Goal: Task Accomplishment & Management: Use online tool/utility

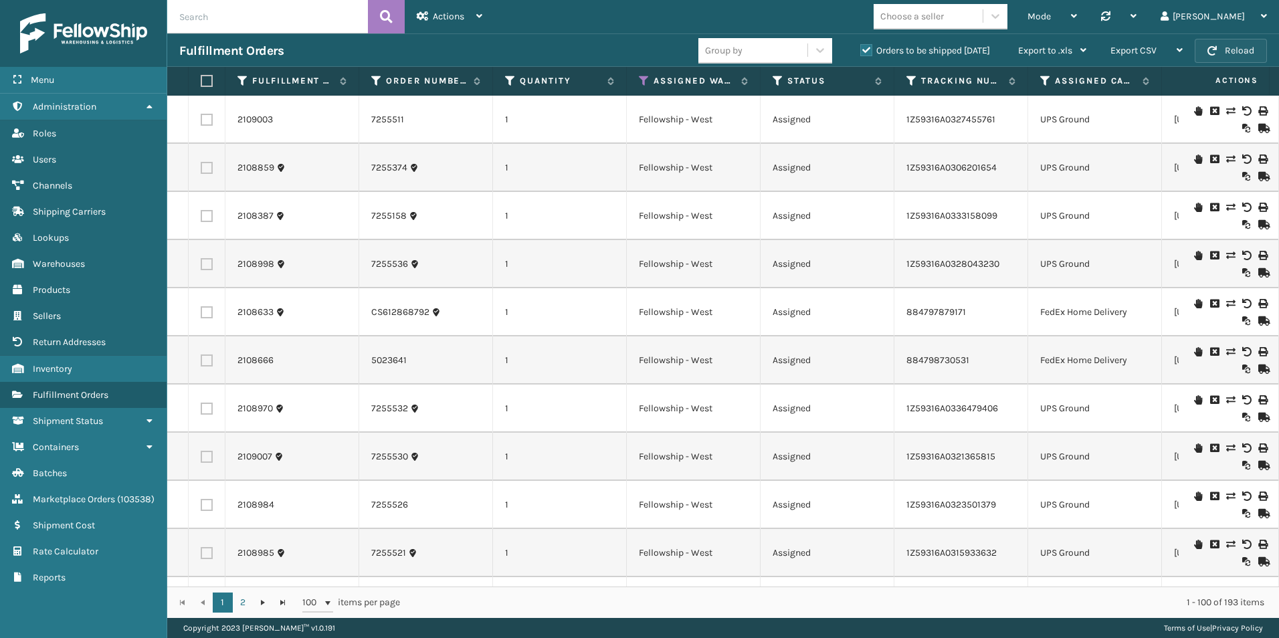
click at [1253, 55] on button "Reload" at bounding box center [1231, 51] width 72 height 24
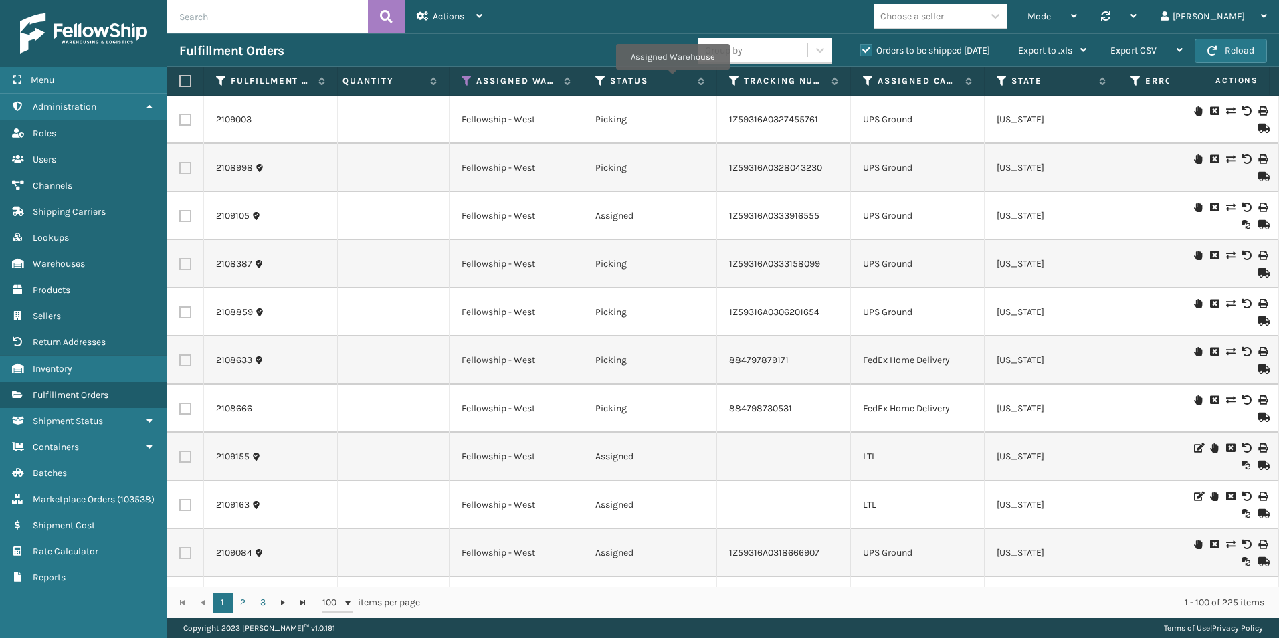
scroll to position [0, 219]
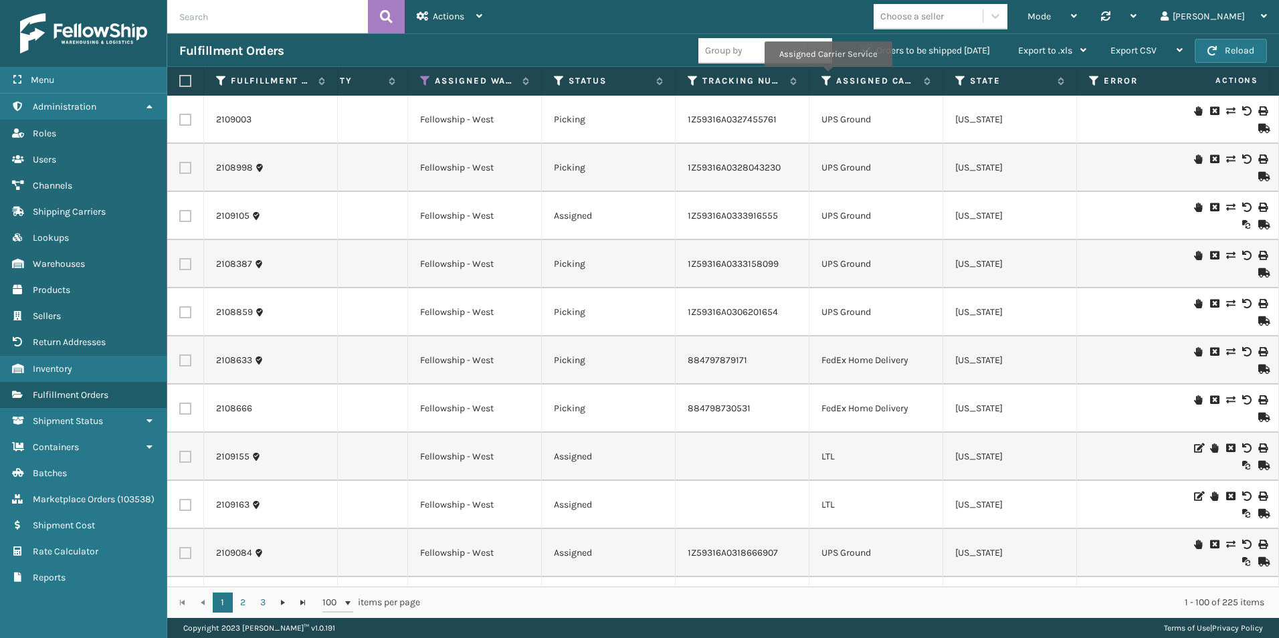
click at [826, 74] on th "Assigned Carrier Service" at bounding box center [877, 81] width 134 height 29
click at [828, 80] on icon at bounding box center [827, 81] width 11 height 12
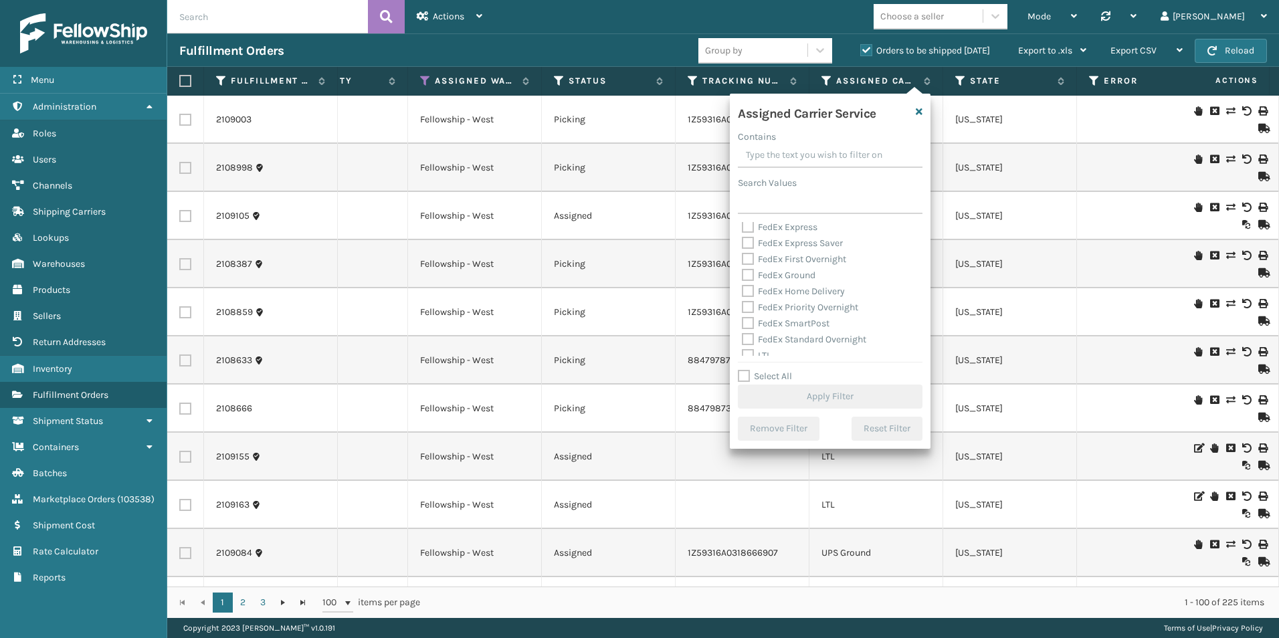
scroll to position [201, 0]
click at [746, 373] on label "Select All" at bounding box center [765, 376] width 54 height 11
click at [746, 370] on input "Select All" at bounding box center [838, 369] width 201 height 1
checkbox input "true"
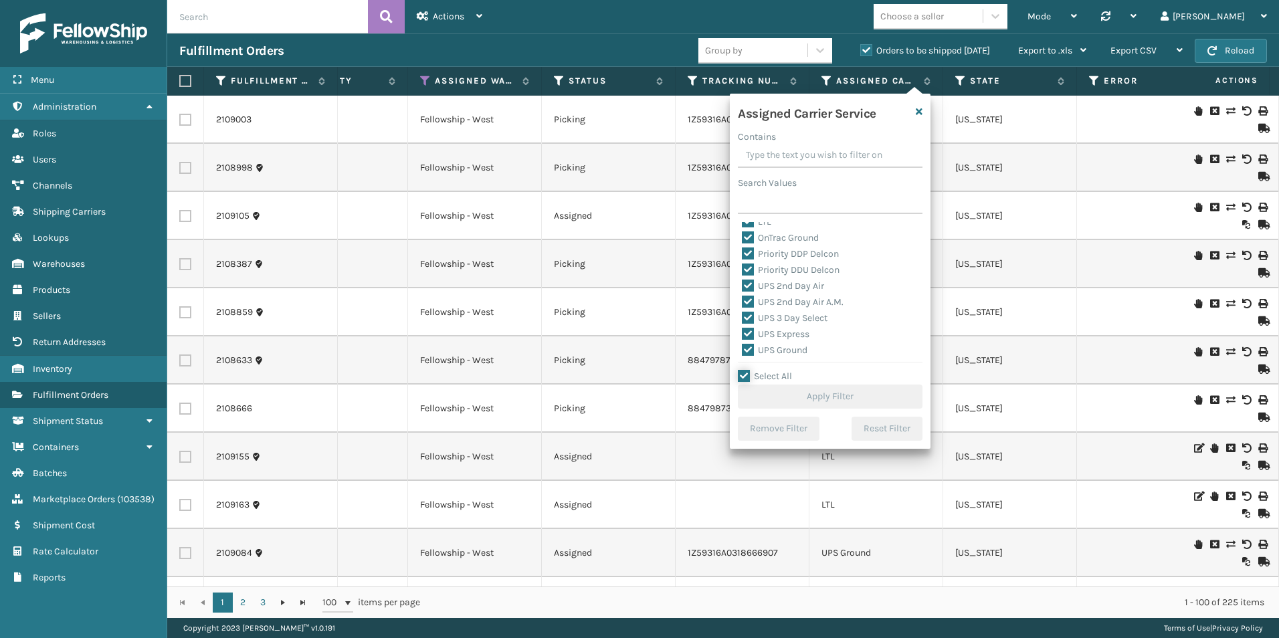
checkbox input "true"
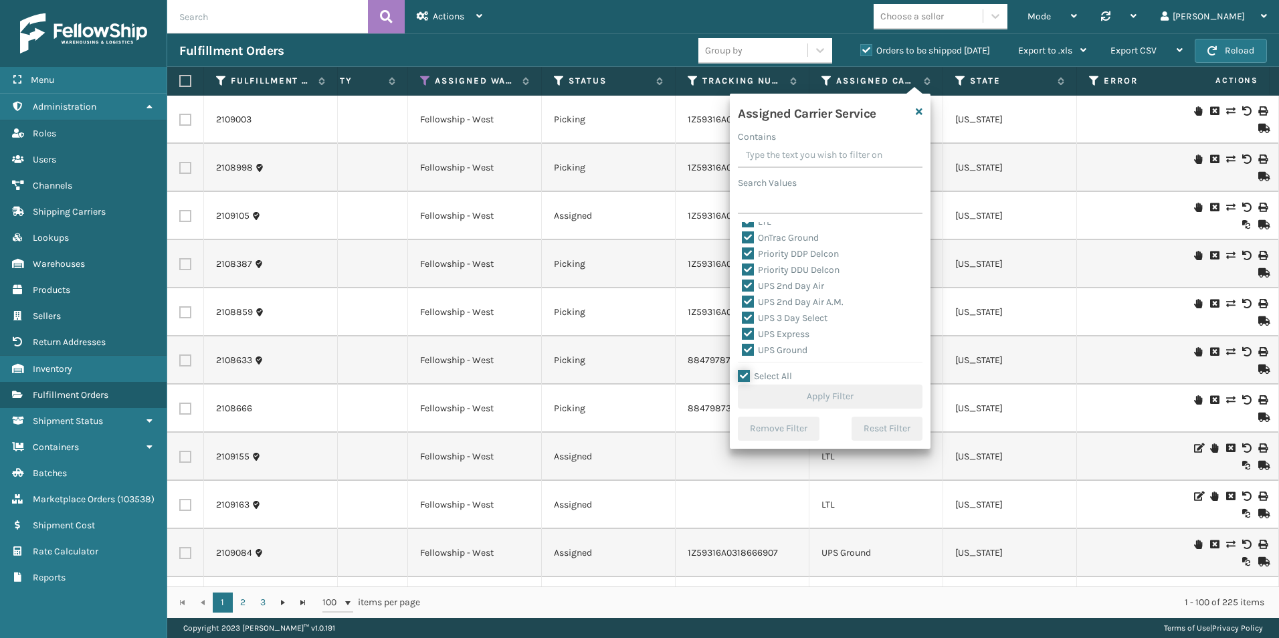
checkbox input "true"
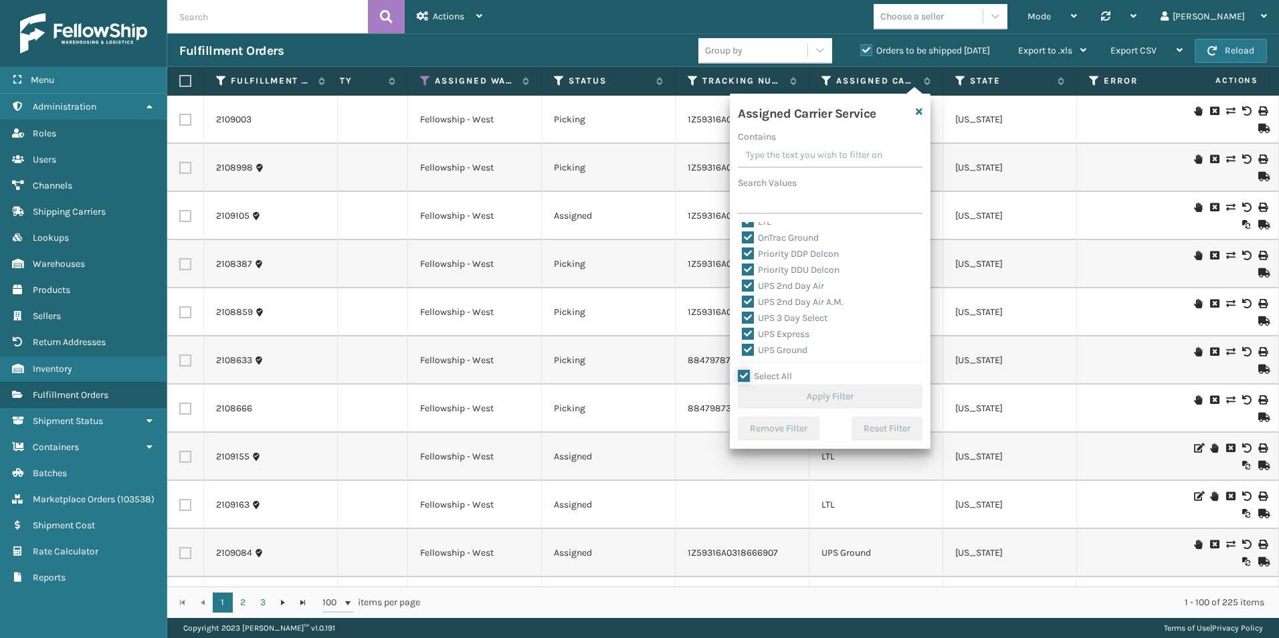
checkbox input "true"
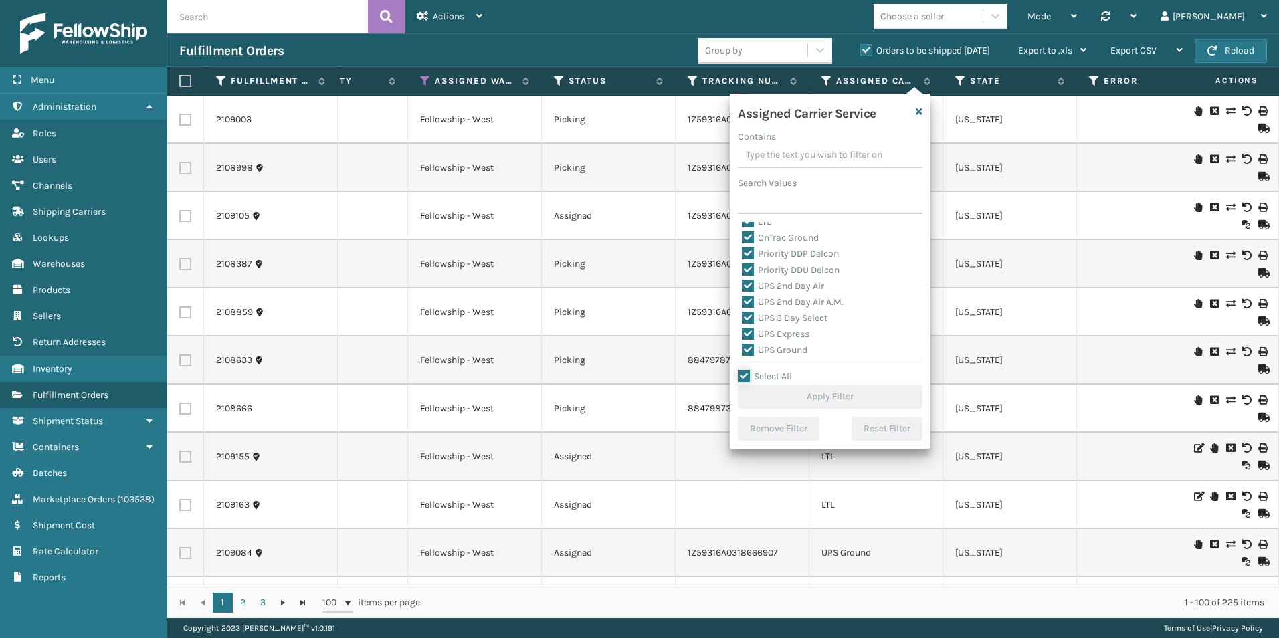
checkbox input "true"
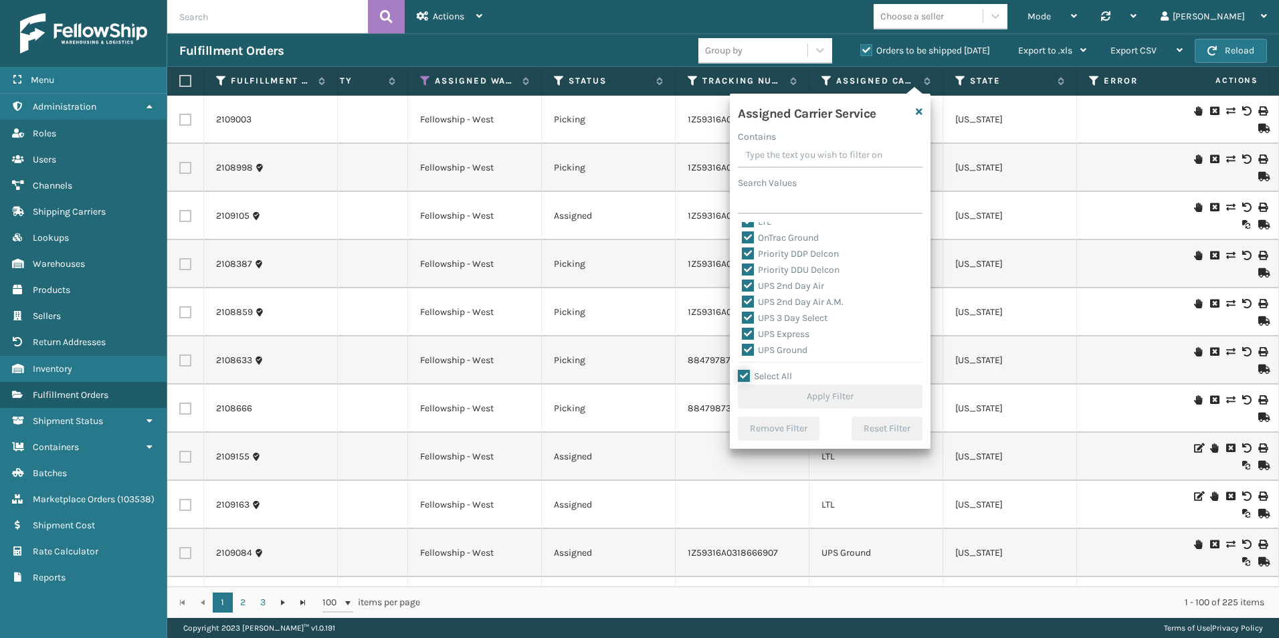
checkbox input "true"
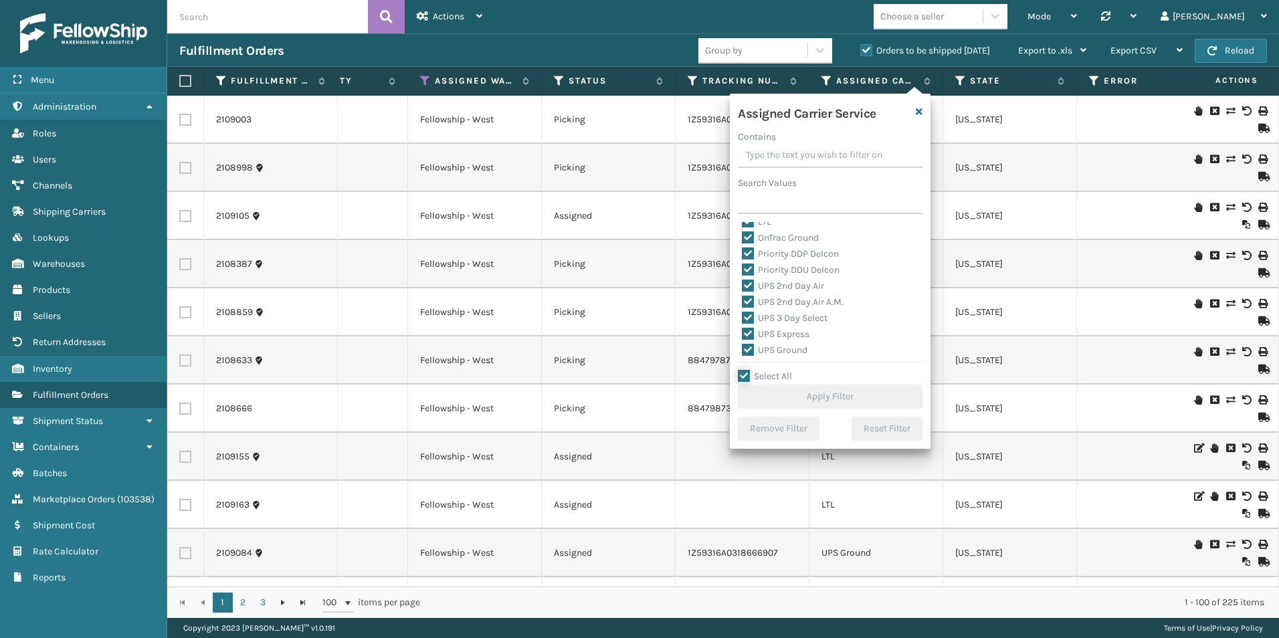
checkbox input "true"
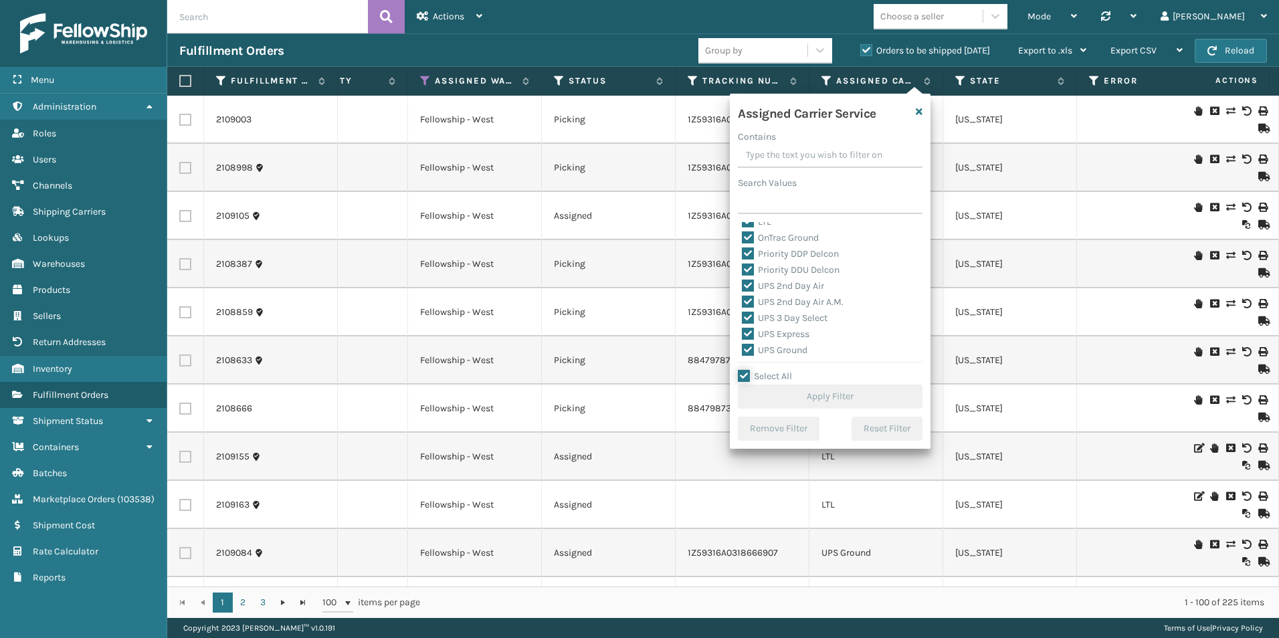
checkbox input "true"
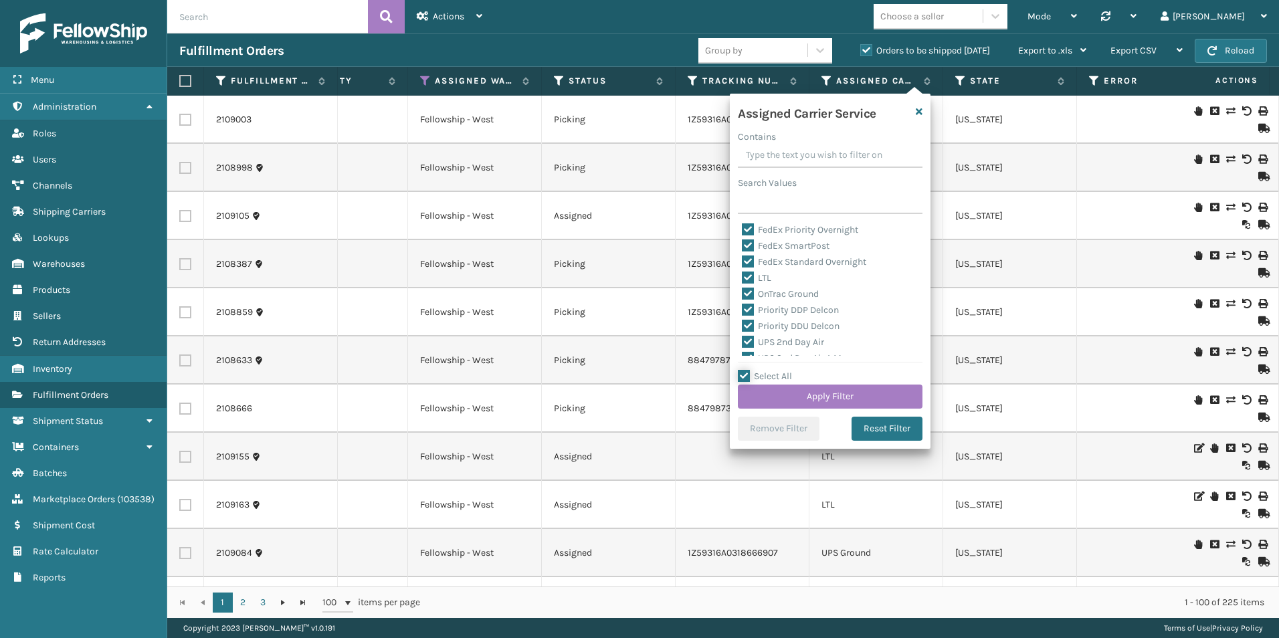
scroll to position [78, 0]
click at [749, 342] on label "LTL" at bounding box center [756, 344] width 29 height 11
click at [743, 342] on input "LTL" at bounding box center [742, 341] width 1 height 9
checkbox input "false"
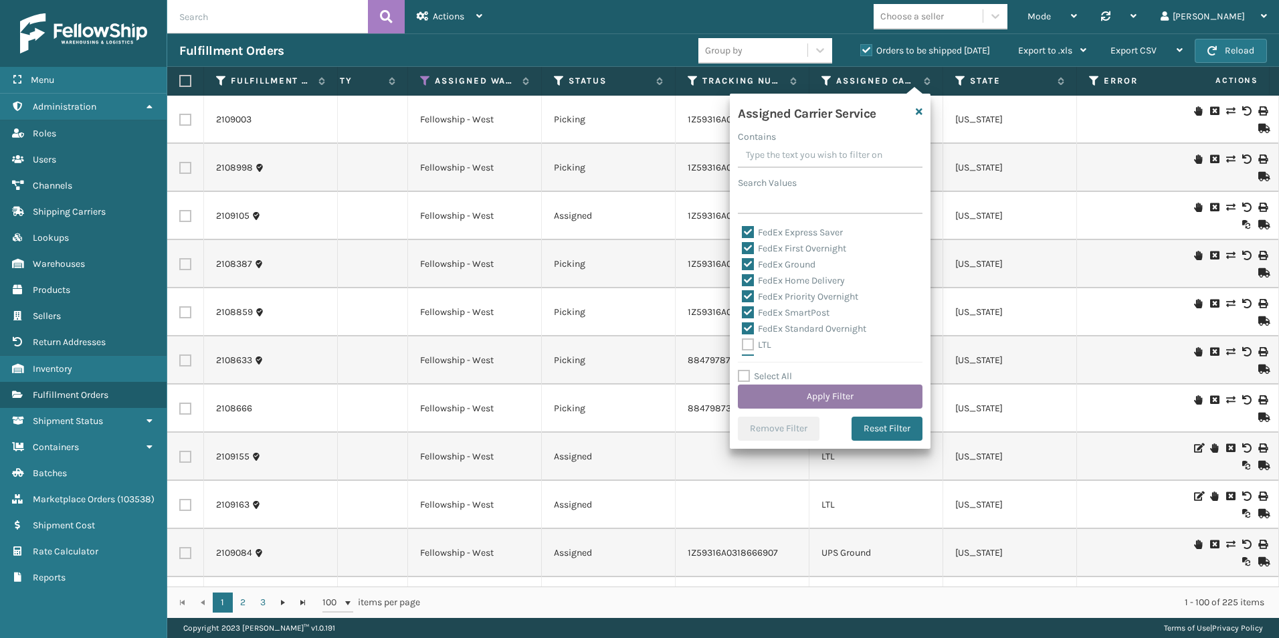
click at [824, 393] on button "Apply Filter" at bounding box center [830, 397] width 185 height 24
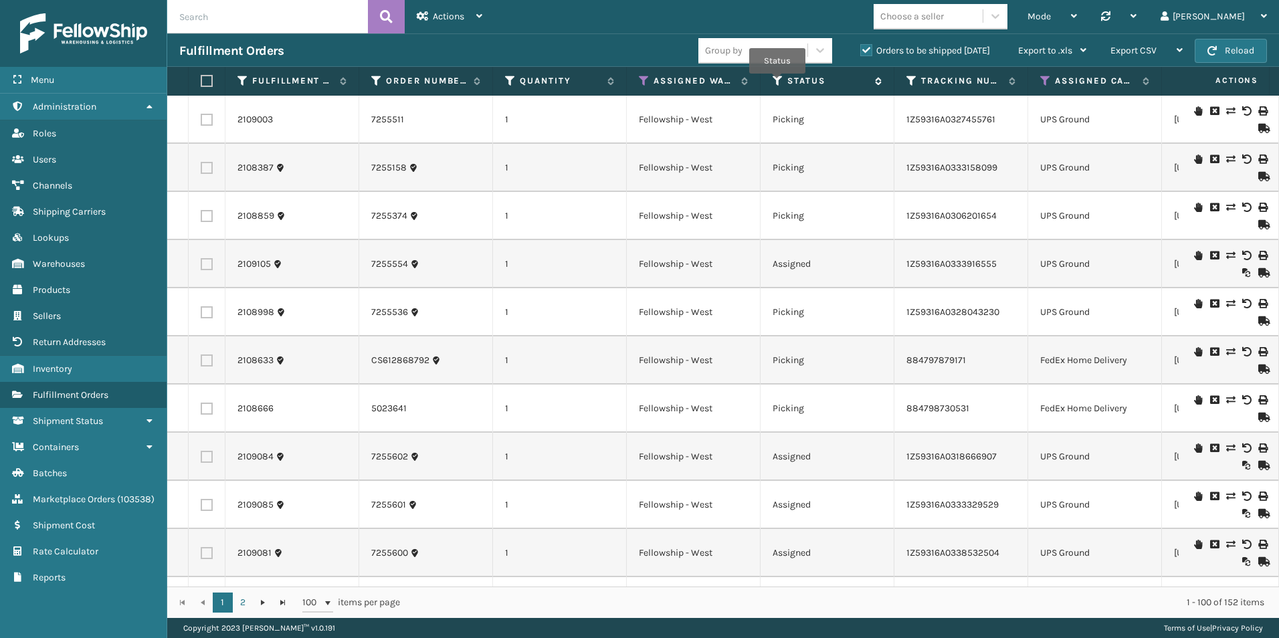
click at [778, 83] on icon at bounding box center [778, 81] width 11 height 12
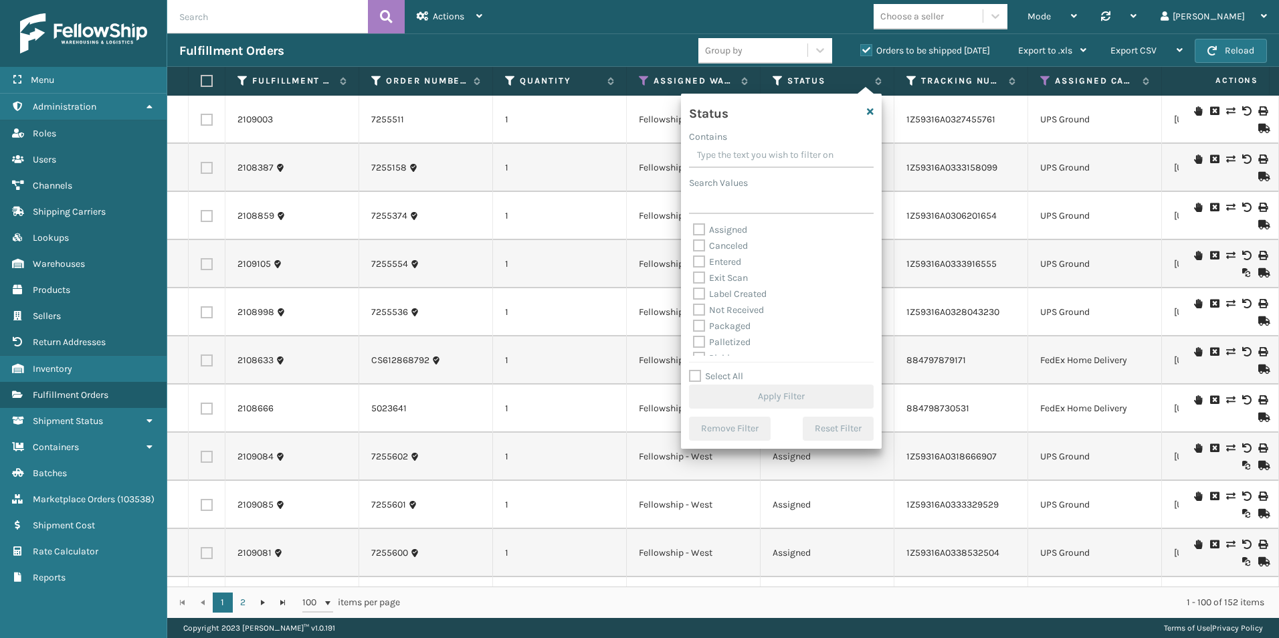
drag, startPoint x: 695, startPoint y: 228, endPoint x: 878, endPoint y: 435, distance: 276.9
click at [697, 227] on label "Assigned" at bounding box center [720, 229] width 54 height 11
click at [694, 227] on input "Assigned" at bounding box center [693, 226] width 1 height 9
checkbox input "true"
click at [788, 400] on button "Apply Filter" at bounding box center [781, 397] width 185 height 24
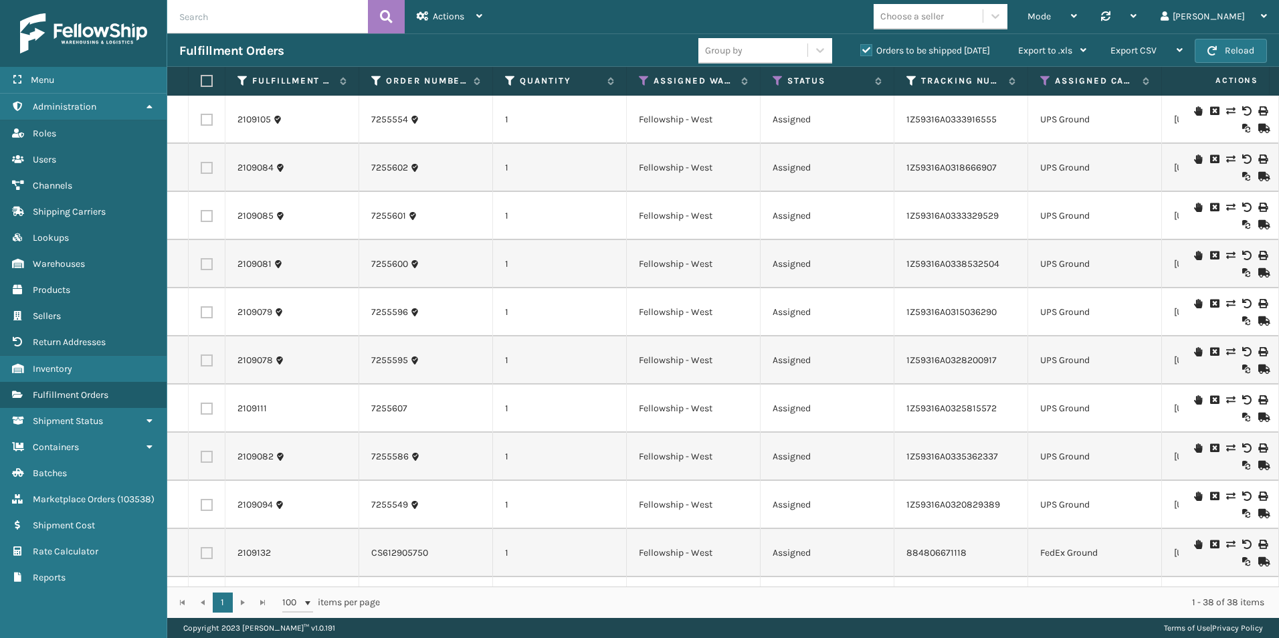
scroll to position [67, 0]
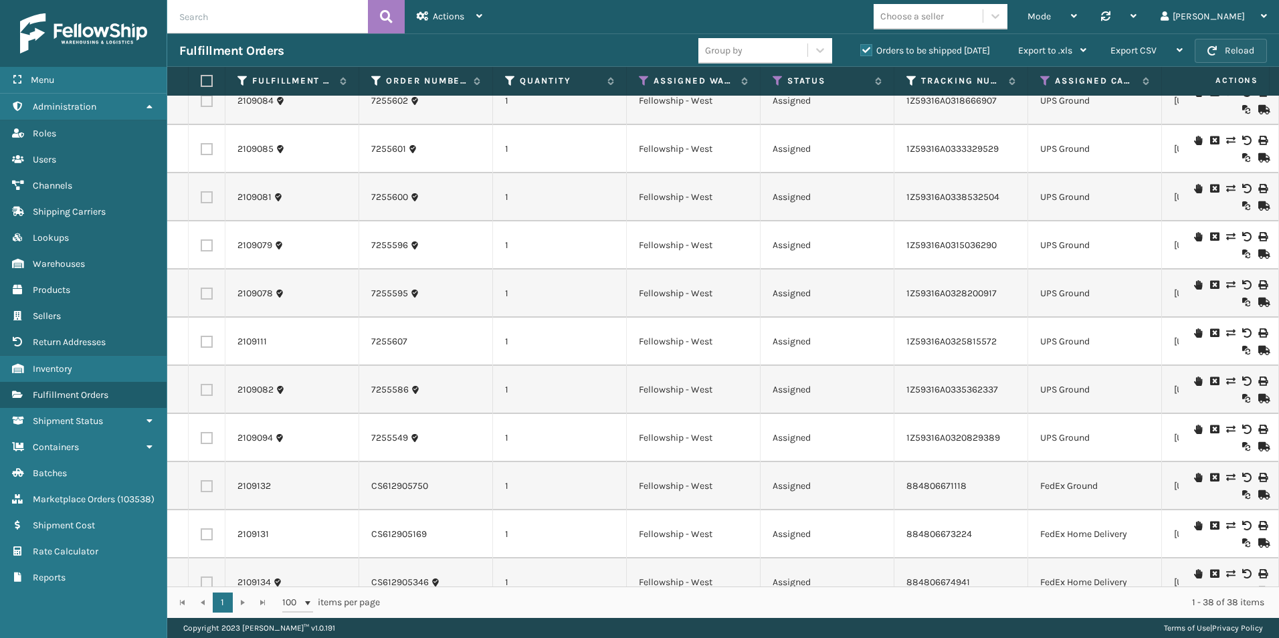
click at [1201, 54] on button "Reload" at bounding box center [1231, 51] width 72 height 24
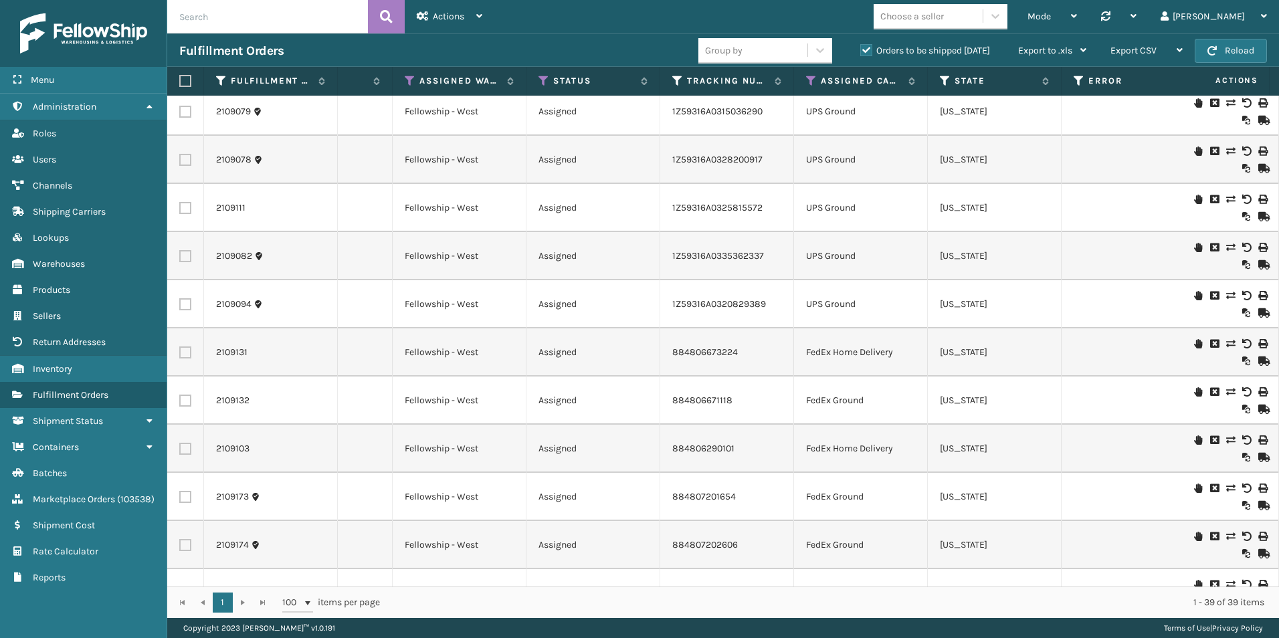
scroll to position [0, 0]
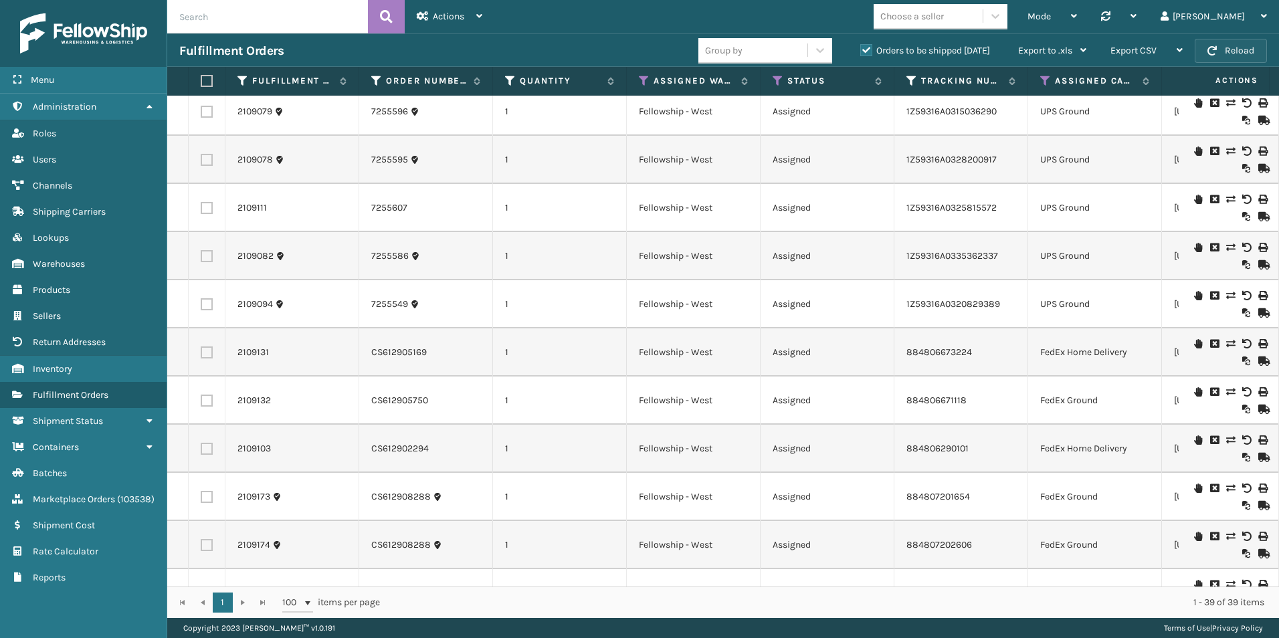
click at [1236, 51] on button "Reload" at bounding box center [1231, 51] width 72 height 24
